Goal: Navigation & Orientation: Find specific page/section

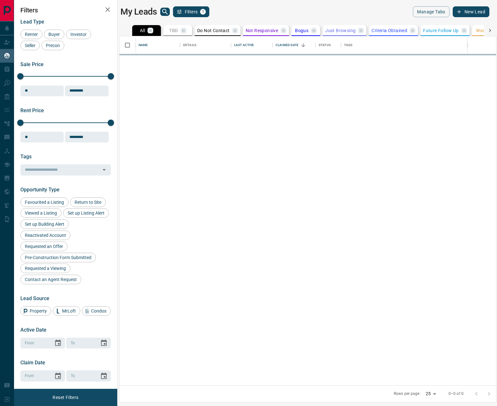
scroll to position [345, 371]
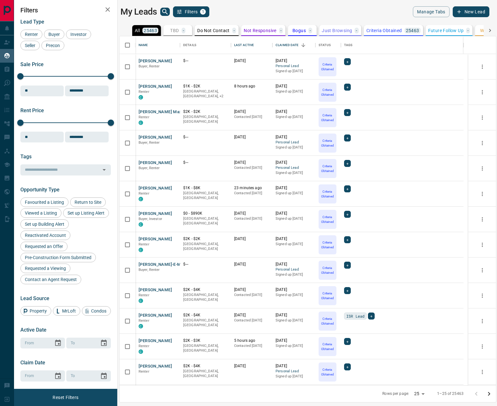
click at [108, 9] on icon "button" at bounding box center [107, 9] width 4 height 4
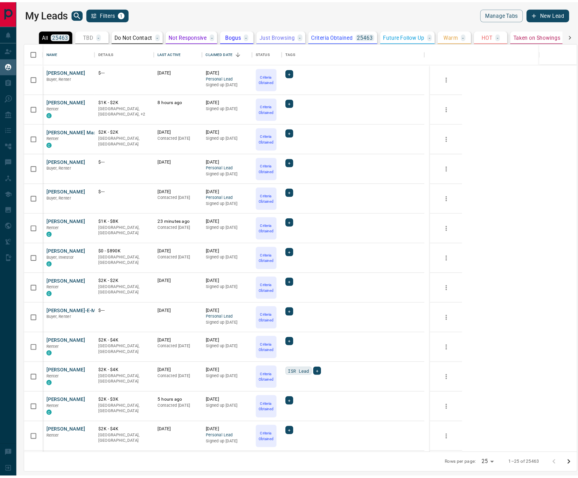
scroll to position [345, 470]
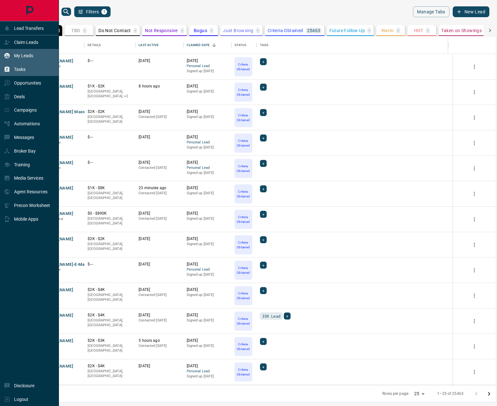
click at [29, 70] on div "Tasks" at bounding box center [29, 70] width 59 height 14
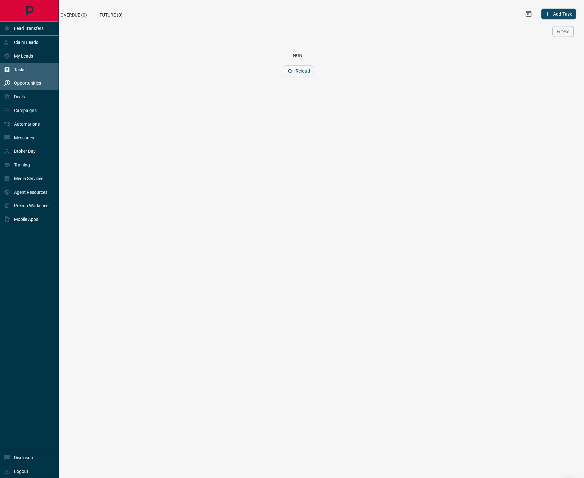
click at [23, 88] on div "Opportunities" at bounding box center [22, 83] width 37 height 11
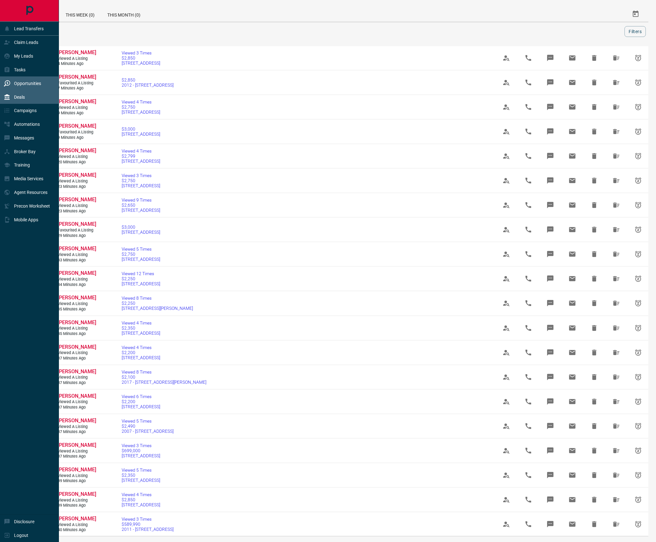
click at [32, 98] on div "Deals" at bounding box center [29, 97] width 59 height 14
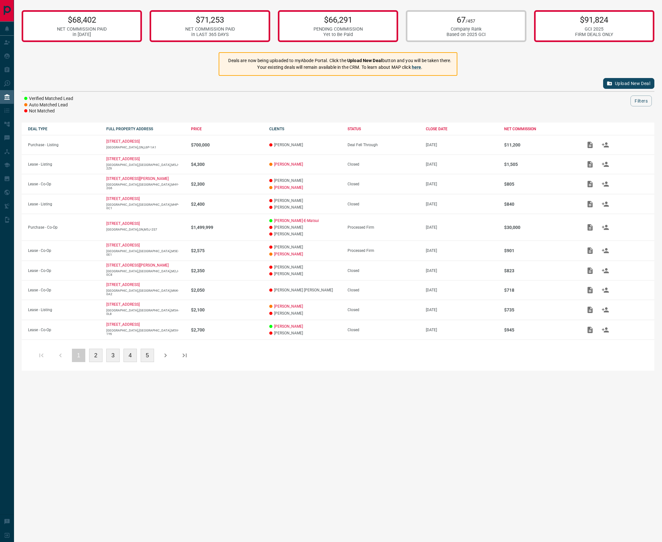
click at [193, 79] on div "Upload New Deal" at bounding box center [338, 83] width 633 height 15
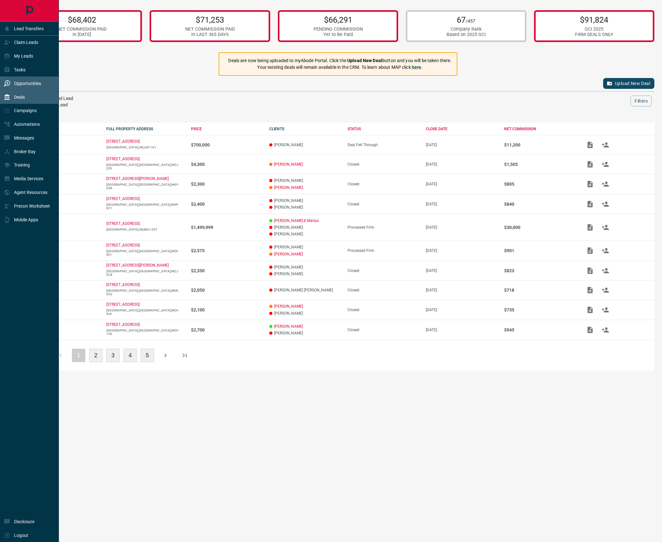
click at [10, 83] on icon at bounding box center [7, 83] width 6 height 6
